Goal: Information Seeking & Learning: Compare options

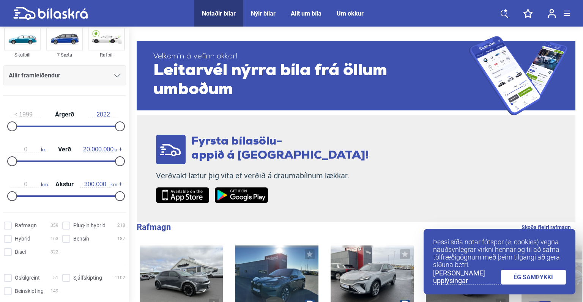
scroll to position [76, 0]
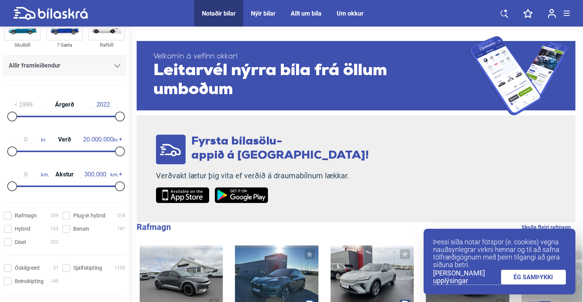
drag, startPoint x: 100, startPoint y: 115, endPoint x: 88, endPoint y: 116, distance: 11.8
click at [88, 116] on div "1999 Árgerð 2022" at bounding box center [64, 109] width 123 height 35
drag, startPoint x: 112, startPoint y: 116, endPoint x: 74, endPoint y: 118, distance: 38.4
click at [74, 118] on div "1999 Árgerð 2021" at bounding box center [64, 109] width 123 height 35
type input "2018"
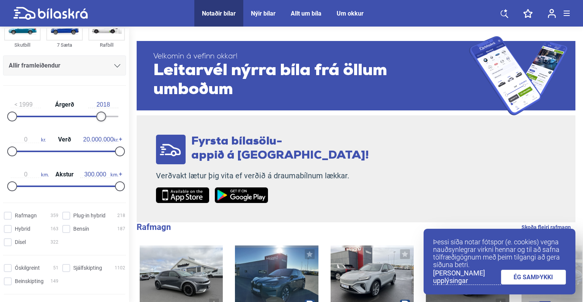
drag, startPoint x: 110, startPoint y: 115, endPoint x: 96, endPoint y: 116, distance: 13.7
click at [96, 116] on div at bounding box center [101, 117] width 10 height 10
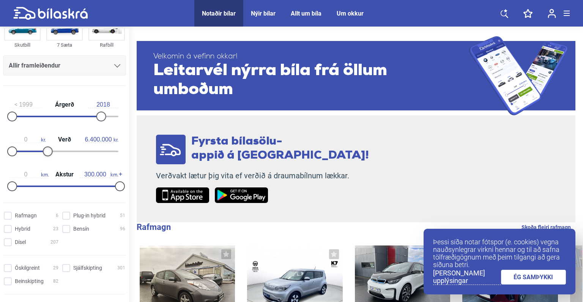
type input "6.300.000"
drag, startPoint x: 117, startPoint y: 152, endPoint x: 45, endPoint y: 150, distance: 72.2
click at [45, 150] on div at bounding box center [46, 152] width 10 height 10
type input "110.000"
drag, startPoint x: 118, startPoint y: 184, endPoint x: 51, endPoint y: 184, distance: 66.5
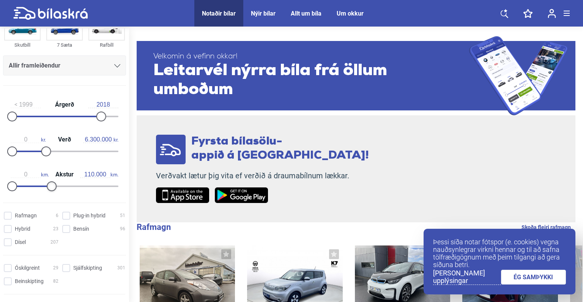
click at [51, 184] on div at bounding box center [52, 187] width 10 height 10
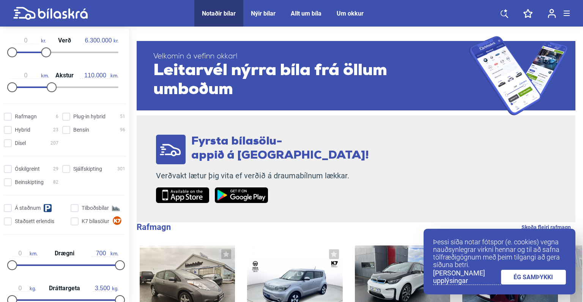
scroll to position [190, 0]
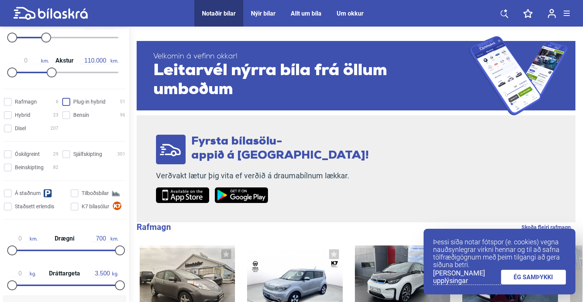
click at [66, 102] on hybrid "Plug-in hybrid 51" at bounding box center [94, 102] width 63 height 8
checkbox hybrid "true"
click at [6, 114] on input "Hybrid 23" at bounding box center [32, 116] width 55 height 8
checkbox input "true"
click at [8, 127] on input "Dísel 207" at bounding box center [32, 129] width 55 height 8
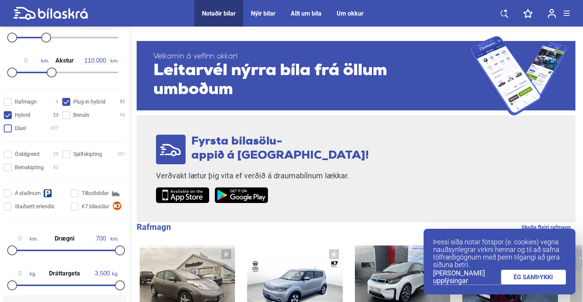
checkbox input "true"
click at [65, 114] on input "Bensín 96" at bounding box center [94, 116] width 63 height 8
checkbox input "true"
click at [65, 152] on input "Sjálfskipting 301" at bounding box center [94, 155] width 63 height 8
checkbox input "true"
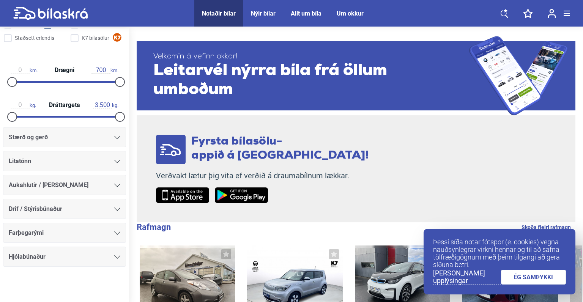
scroll to position [359, 0]
click at [115, 137] on icon at bounding box center [117, 136] width 6 height 3
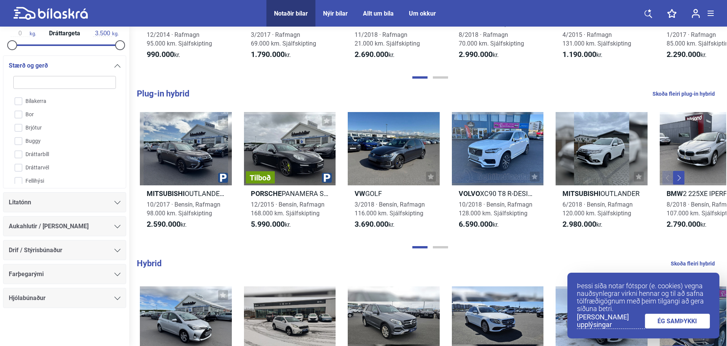
scroll to position [81, 0]
click at [114, 66] on icon at bounding box center [117, 65] width 6 height 3
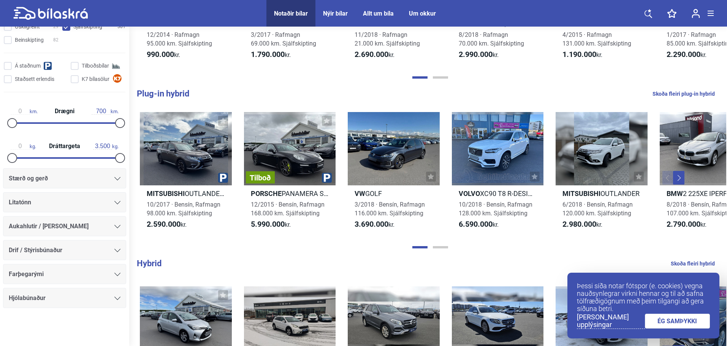
scroll to position [316, 0]
drag, startPoint x: 126, startPoint y: 222, endPoint x: 129, endPoint y: 253, distance: 31.7
click at [129, 253] on aside "Fólksbíll Smábíl Sportjeppi Skutbíll 7 Sæta Rafbíll Allir framleiðendur [PERSON…" at bounding box center [64, 186] width 129 height 319
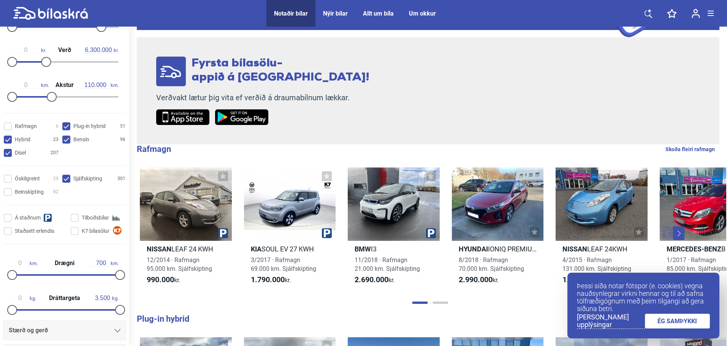
scroll to position [118, 0]
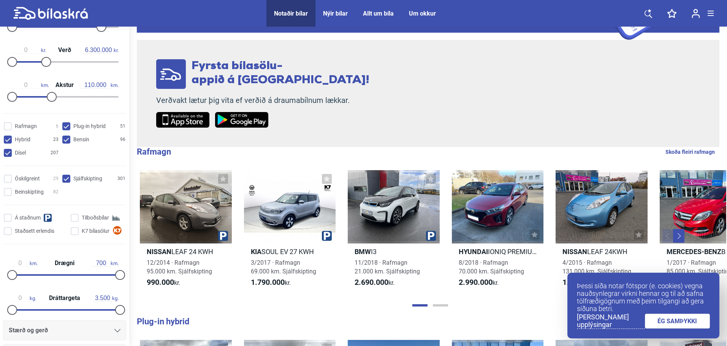
click at [583, 302] on link "ÉG SAMÞYKKI" at bounding box center [676, 321] width 65 height 15
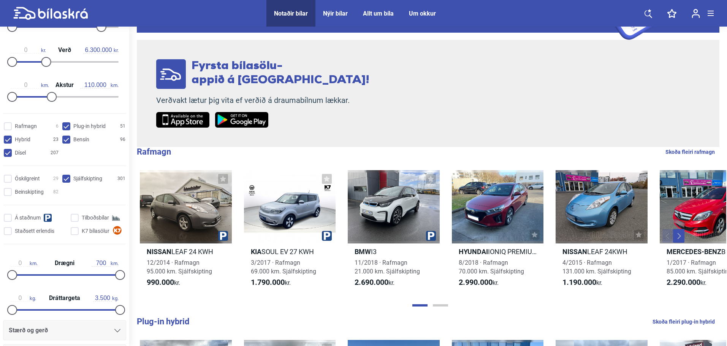
click at [583, 237] on button "Next" at bounding box center [678, 236] width 11 height 14
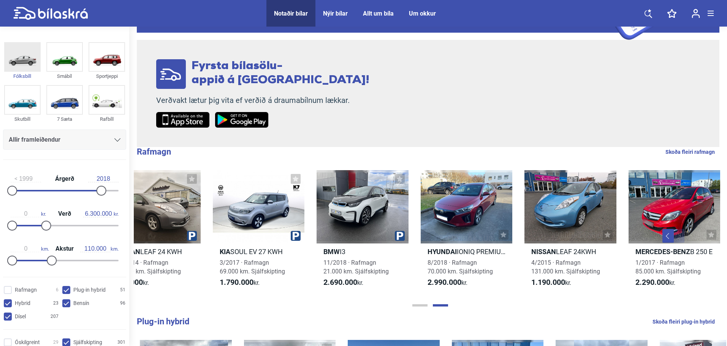
click at [19, 60] on img at bounding box center [22, 57] width 35 height 28
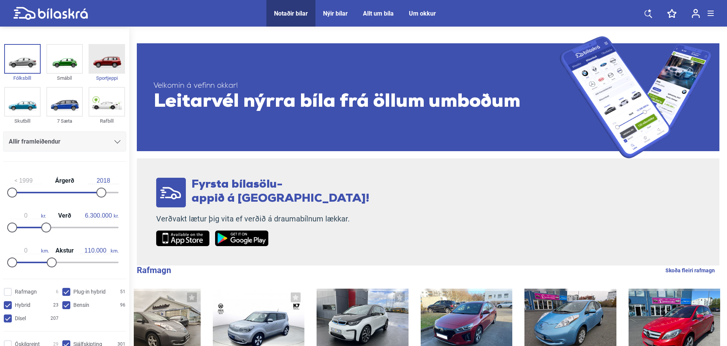
click at [110, 60] on img at bounding box center [106, 59] width 35 height 28
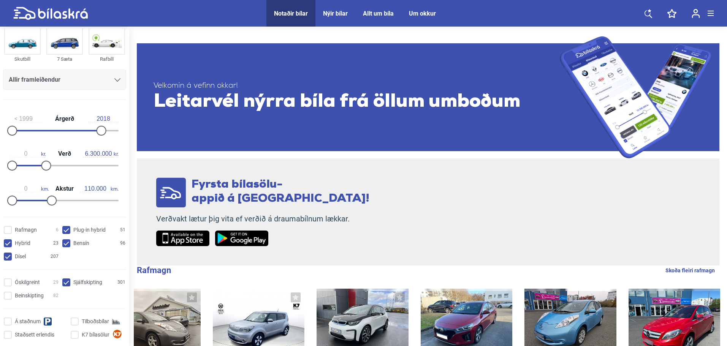
scroll to position [50, 0]
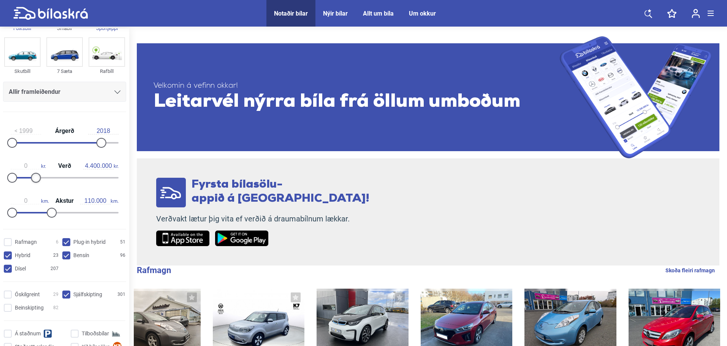
drag, startPoint x: 44, startPoint y: 178, endPoint x: 34, endPoint y: 180, distance: 10.4
click at [34, 180] on div at bounding box center [36, 178] width 10 height 10
type input "4.300.000"
click at [33, 177] on div at bounding box center [36, 178] width 10 height 10
type input "2022"
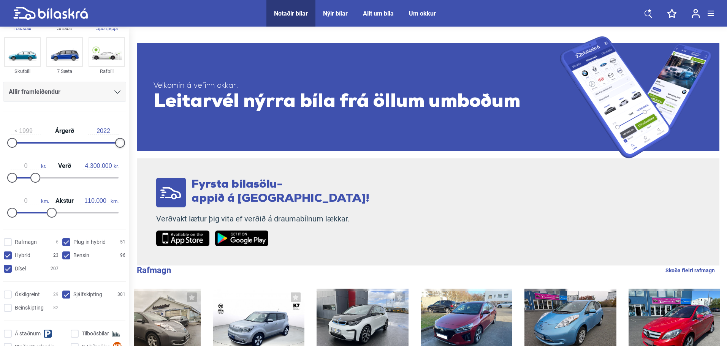
drag, startPoint x: 101, startPoint y: 144, endPoint x: 124, endPoint y: 146, distance: 22.5
click at [124, 146] on div "1999 Árgerð 2022 0 kr. Verð 4.300.000 kr. 0 km. Akstur 110.000 km." at bounding box center [64, 170] width 129 height 105
